Goal: Obtain resource: Obtain resource

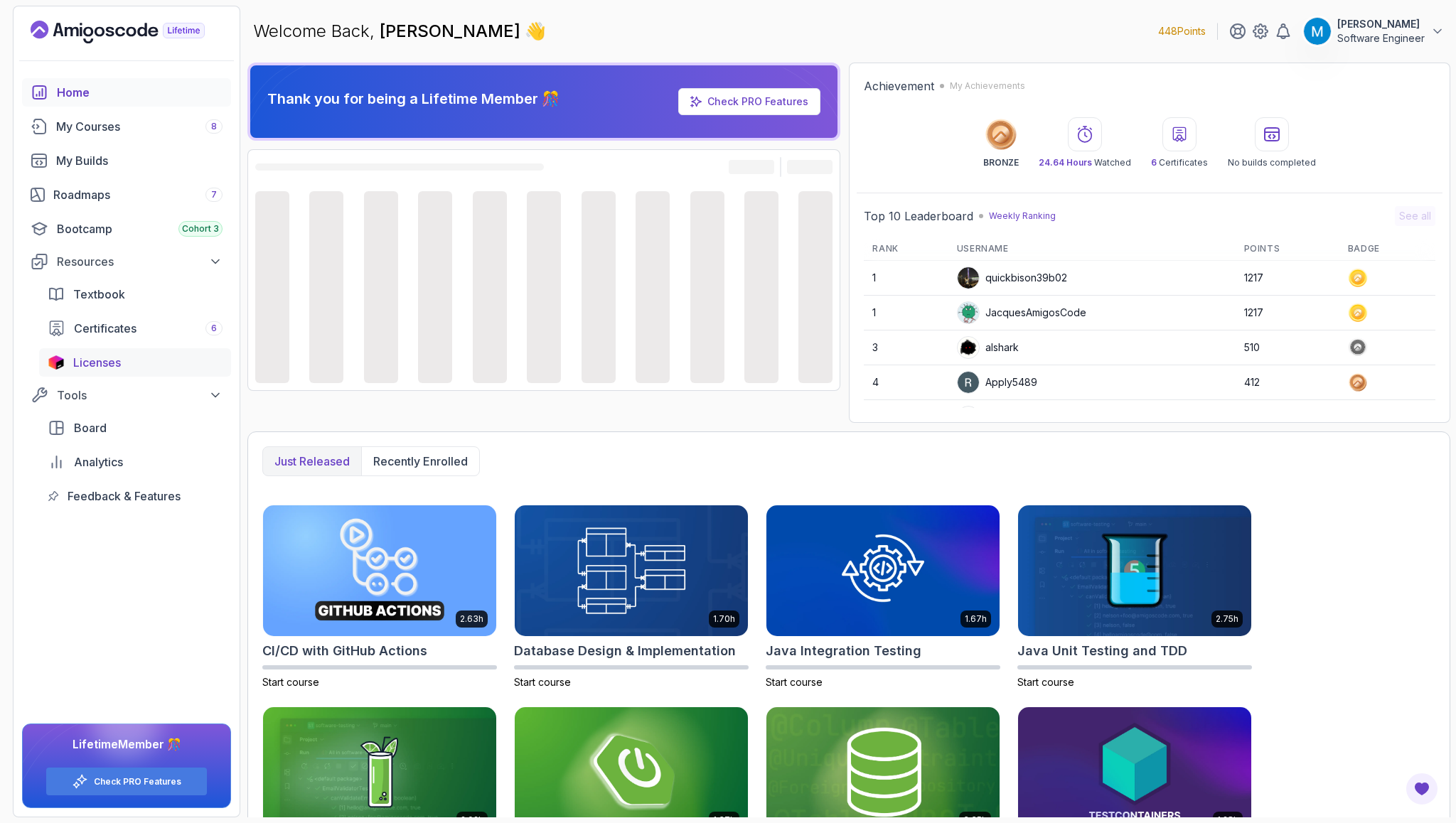
click at [80, 361] on span "Licenses" at bounding box center [97, 362] width 48 height 17
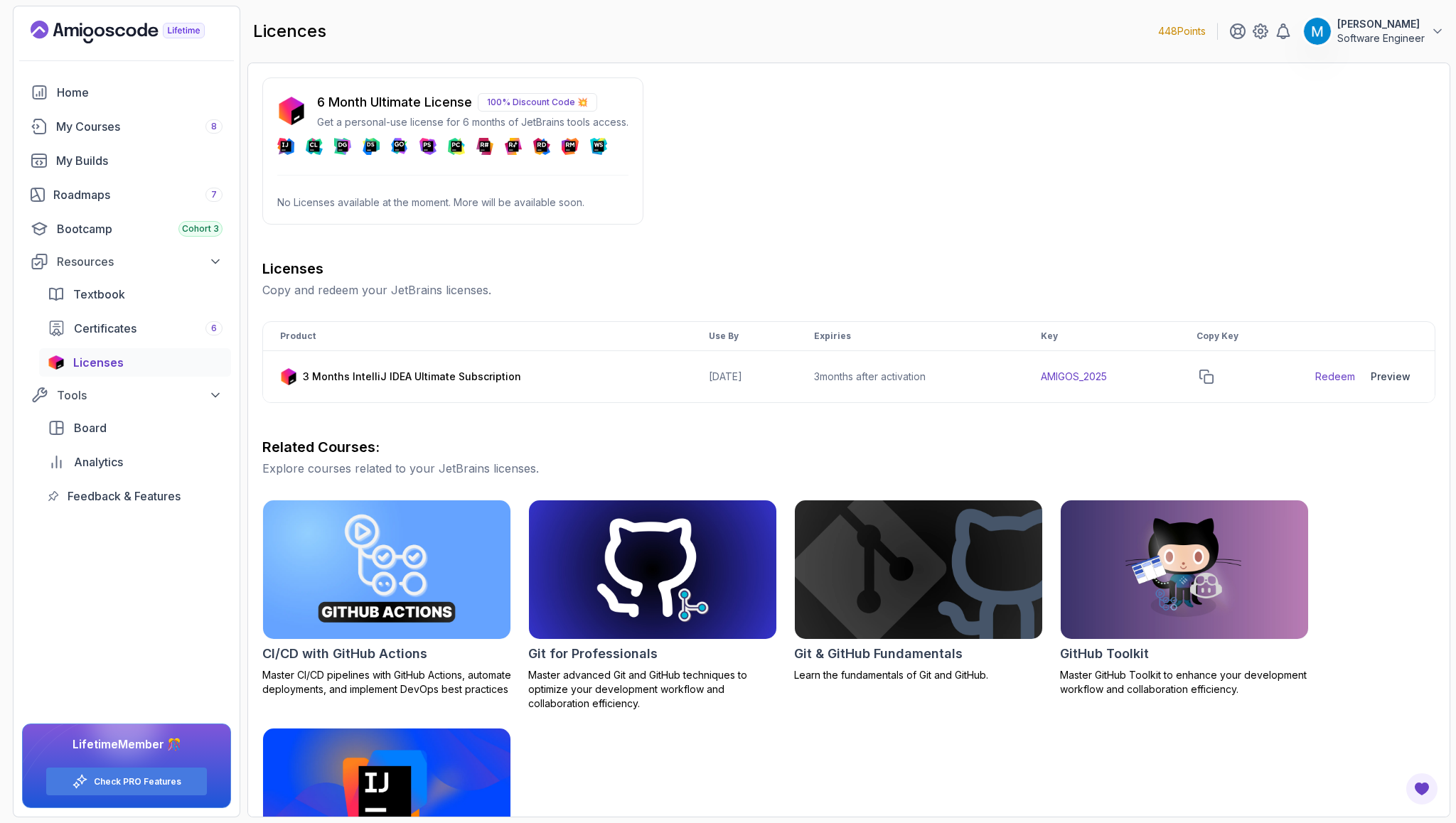
click at [545, 103] on p "100% Discount Code 💥" at bounding box center [537, 102] width 119 height 19
click at [571, 101] on p "100% Discount Code 💥" at bounding box center [537, 102] width 119 height 19
click at [586, 102] on p "100% Discount Code 💥" at bounding box center [537, 102] width 119 height 19
click at [345, 199] on p "No Licenses available at the moment. More will be available soon." at bounding box center [453, 202] width 352 height 15
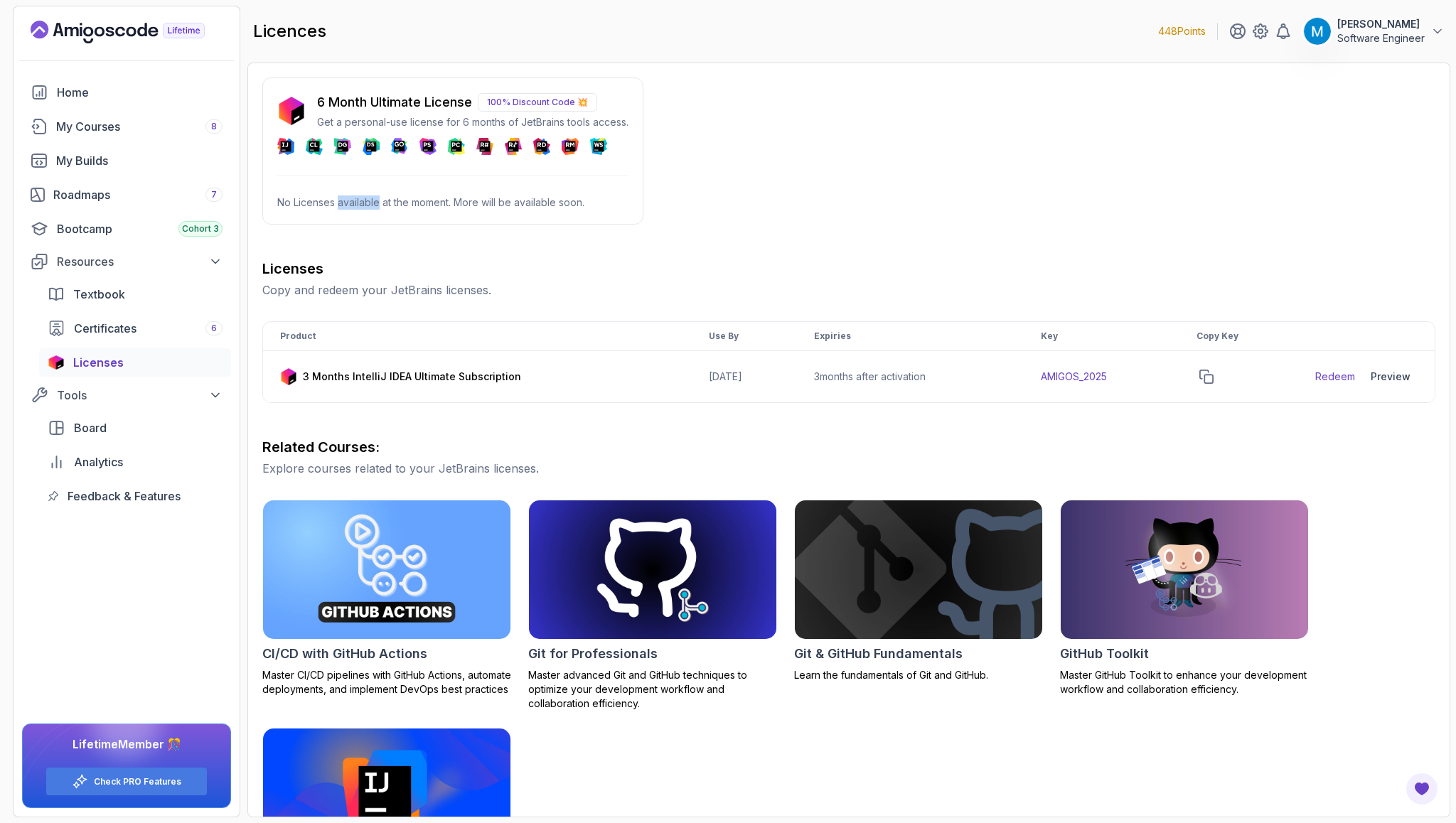
click at [345, 199] on p "No Licenses available at the moment. More will be available soon." at bounding box center [453, 202] width 352 height 15
click at [435, 205] on p "No Licenses available at the moment. More will be available soon." at bounding box center [453, 202] width 352 height 15
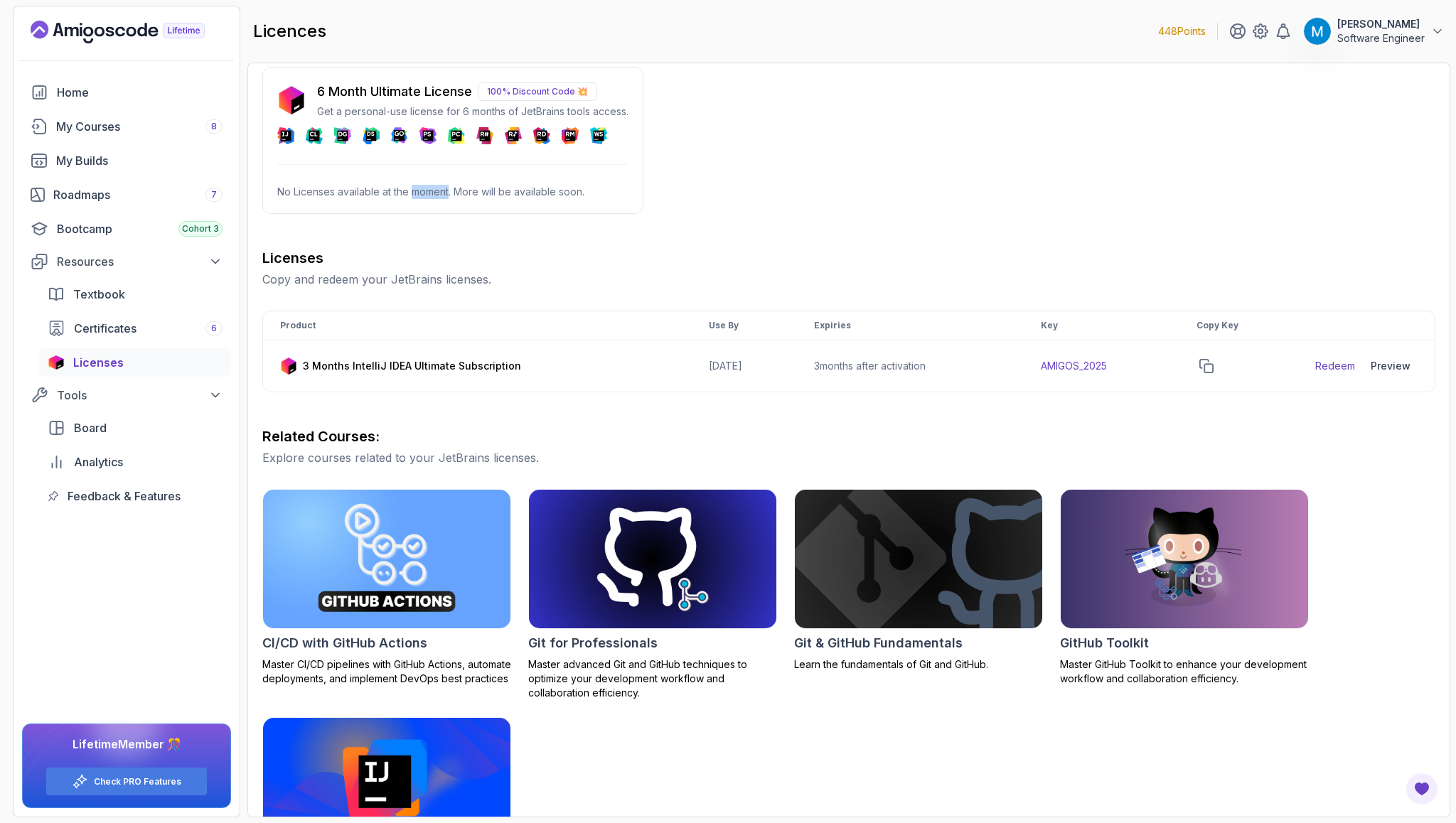
scroll to position [9, 0]
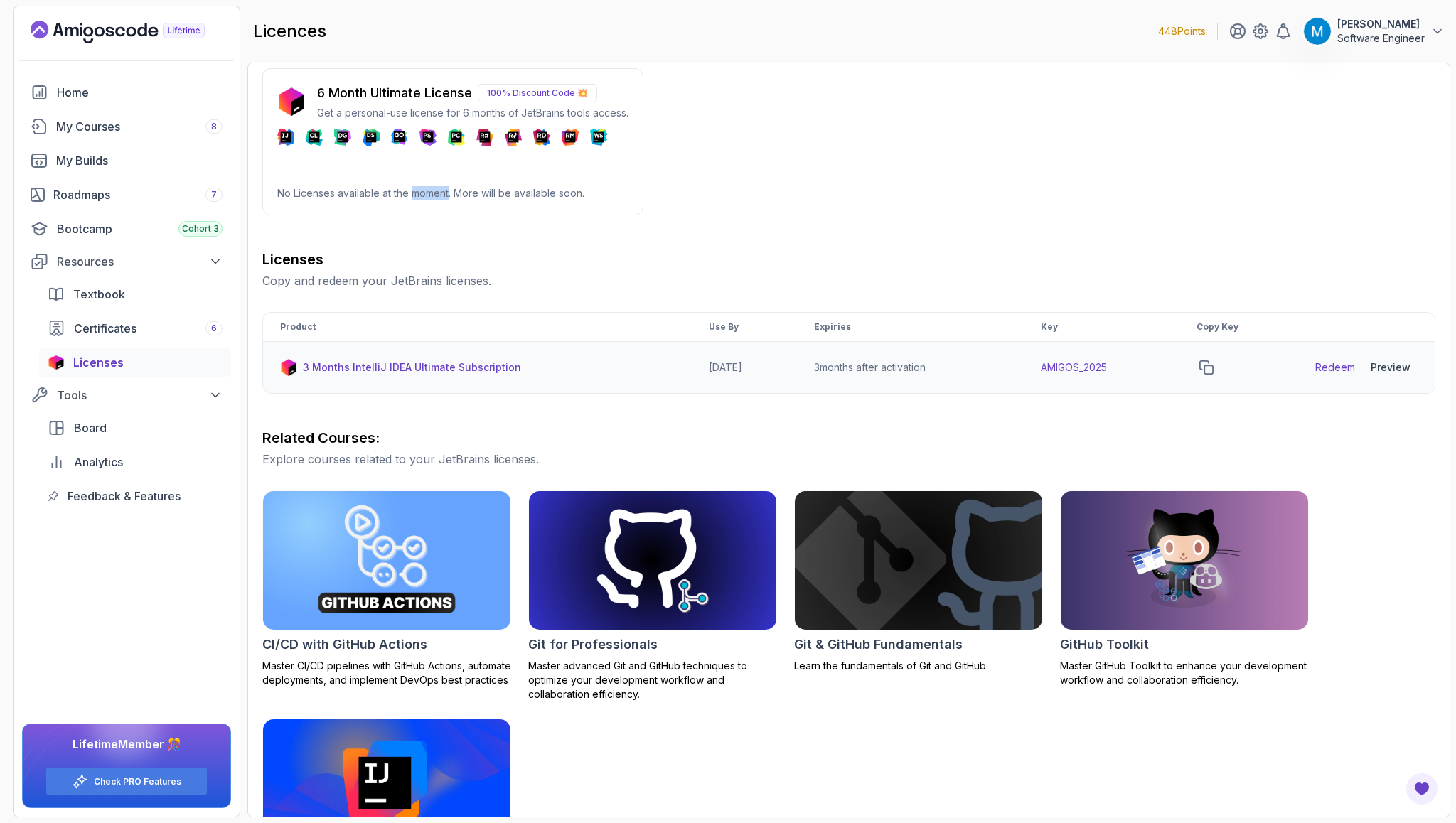
click at [1386, 370] on div "Preview" at bounding box center [1390, 367] width 40 height 15
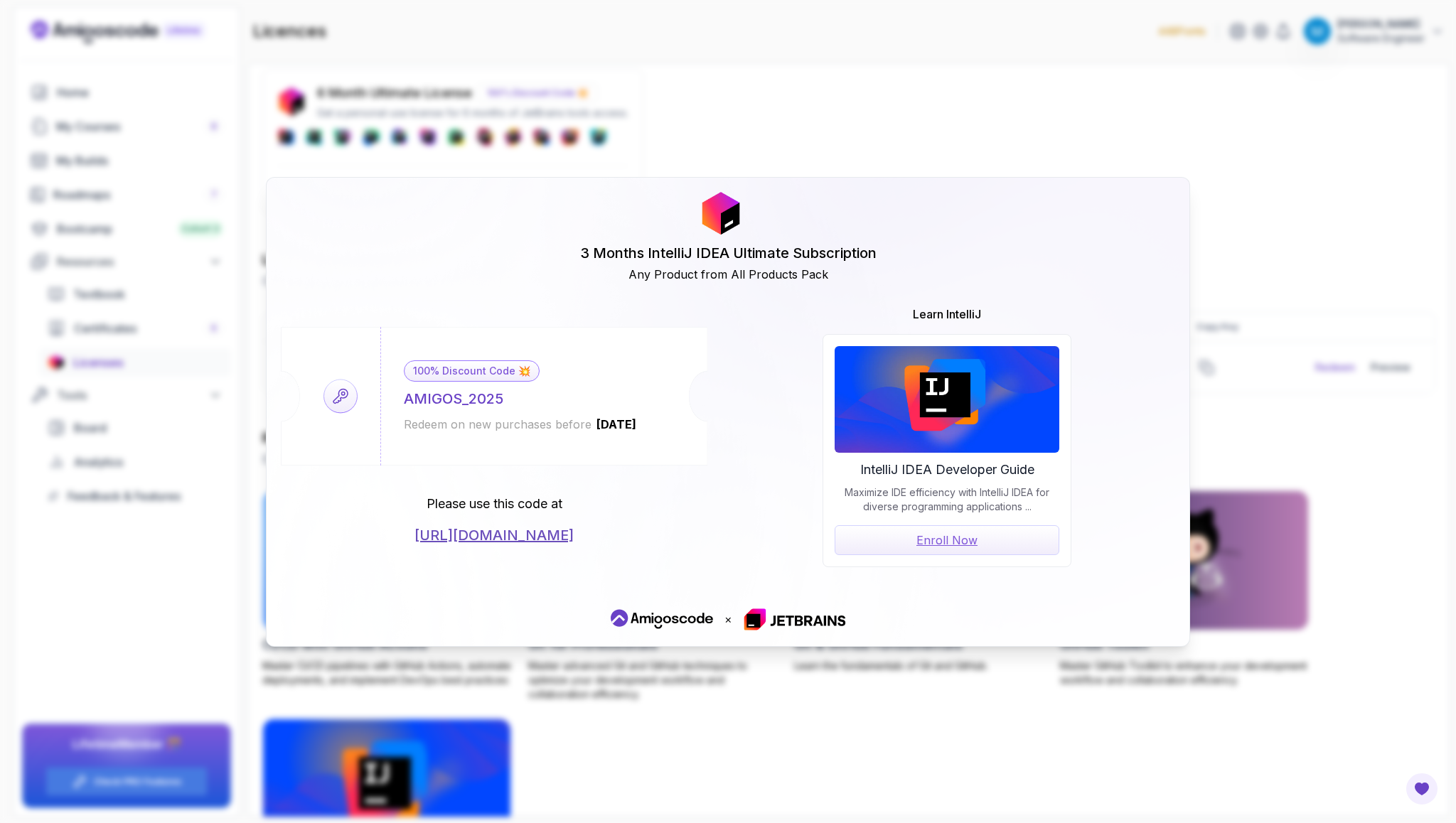
click at [1310, 221] on div "3 Months IntelliJ IDEA Ultimate Subscription Any Product from All Products Pack…" at bounding box center [728, 411] width 1456 height 823
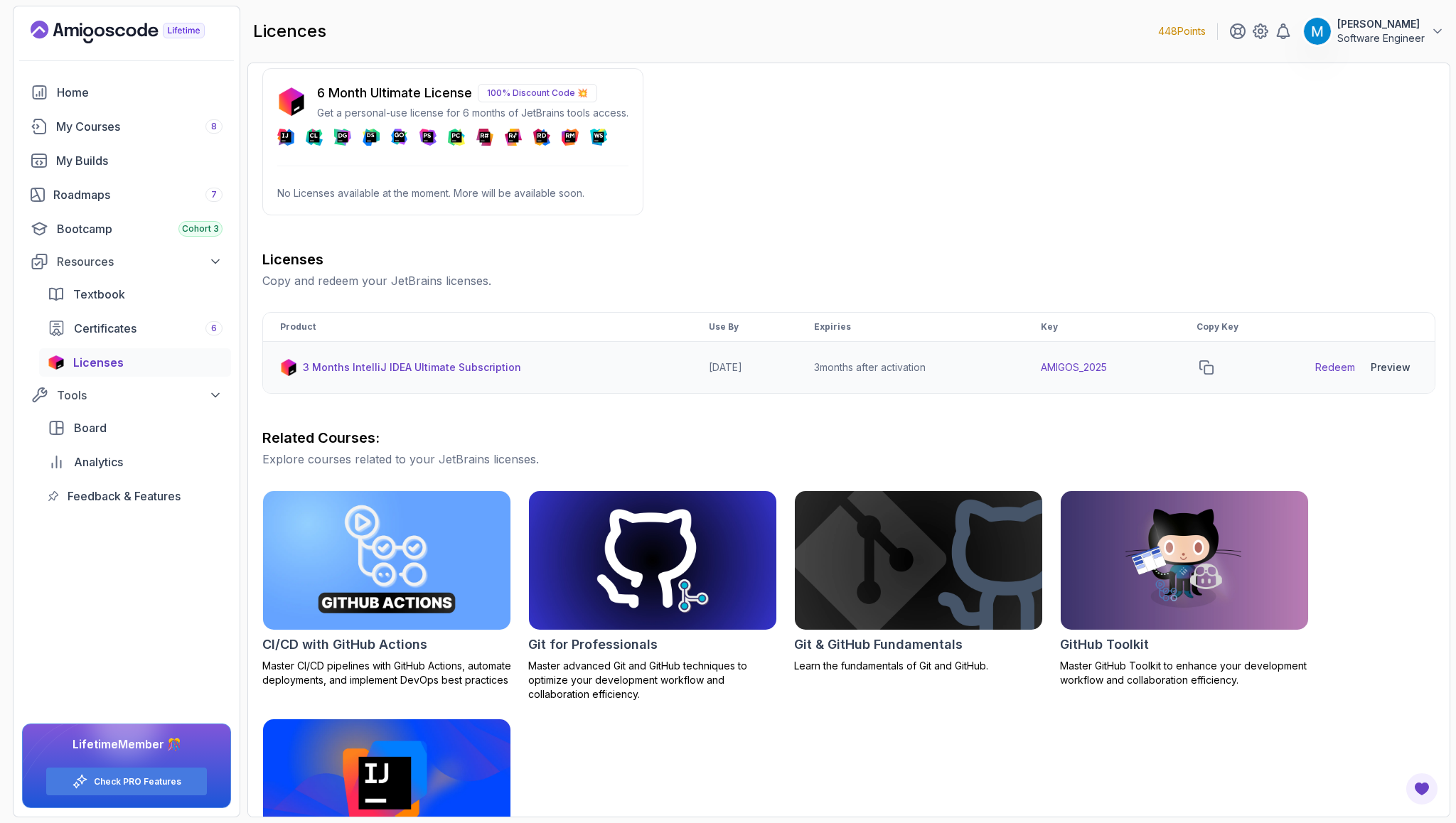
scroll to position [0, 0]
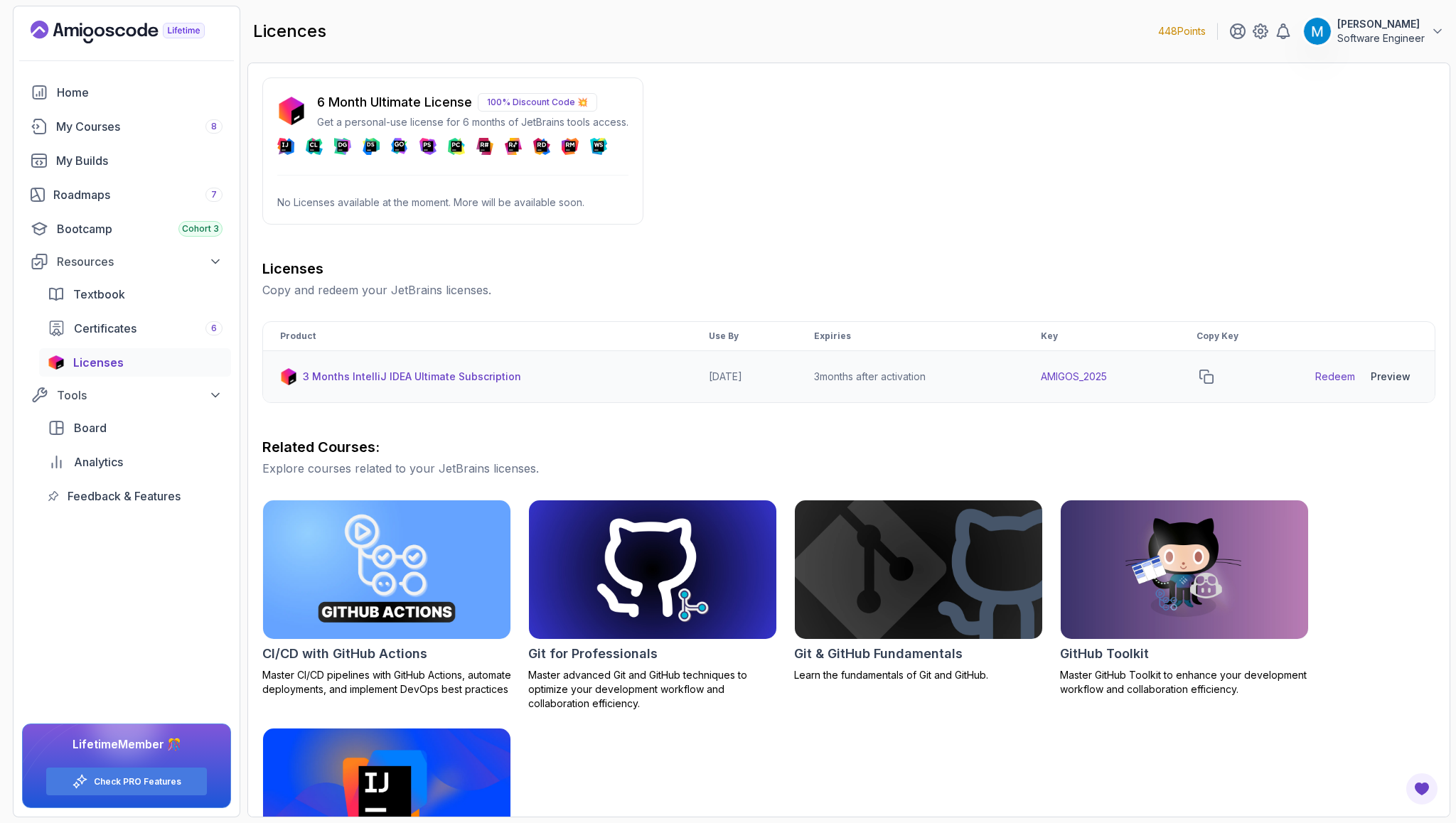
click at [1334, 378] on link "Redeem" at bounding box center [1335, 377] width 40 height 15
click at [1214, 373] on icon "copy-button" at bounding box center [1206, 377] width 15 height 15
